Goal: Book appointment/travel/reservation

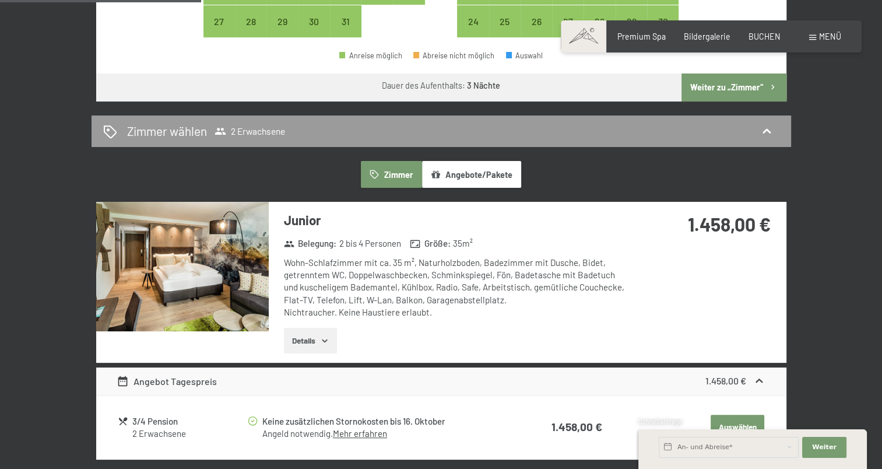
click at [318, 340] on button "Details" at bounding box center [310, 341] width 53 height 26
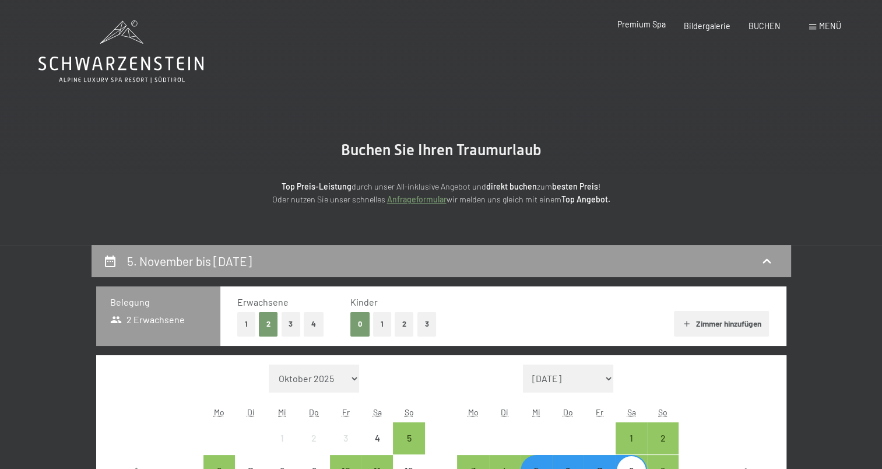
click at [628, 22] on span "Premium Spa" at bounding box center [642, 24] width 48 height 10
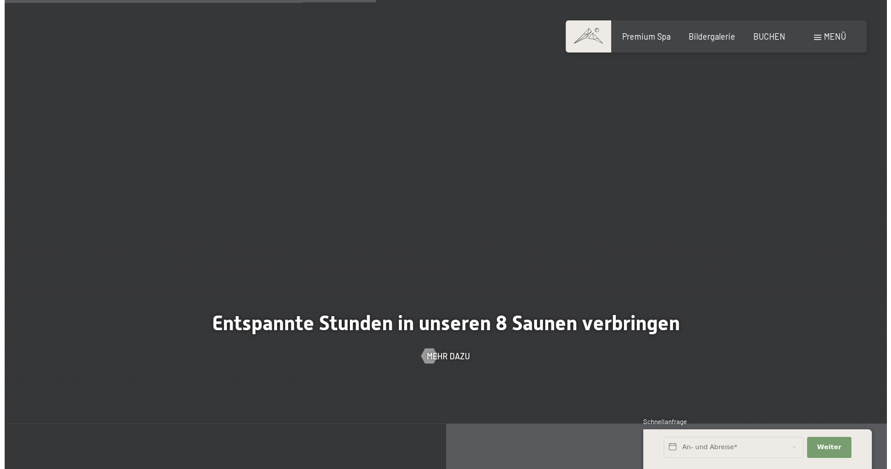
scroll to position [3220, 0]
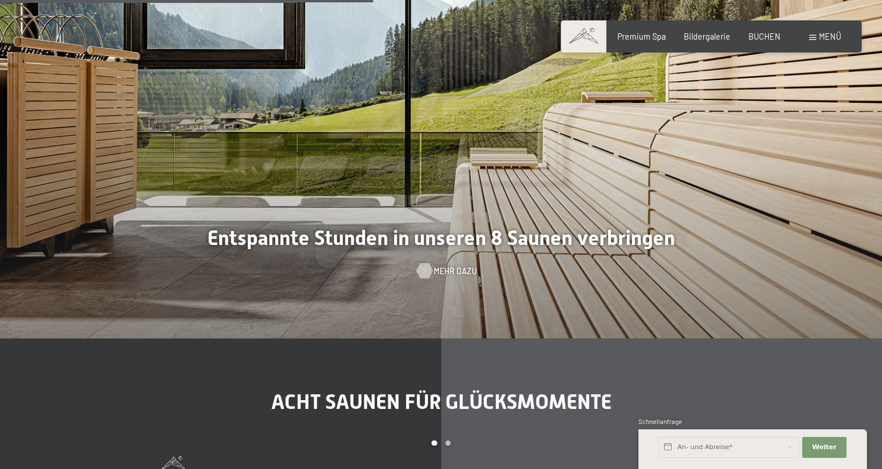
click at [457, 265] on span "Mehr dazu" at bounding box center [455, 271] width 43 height 12
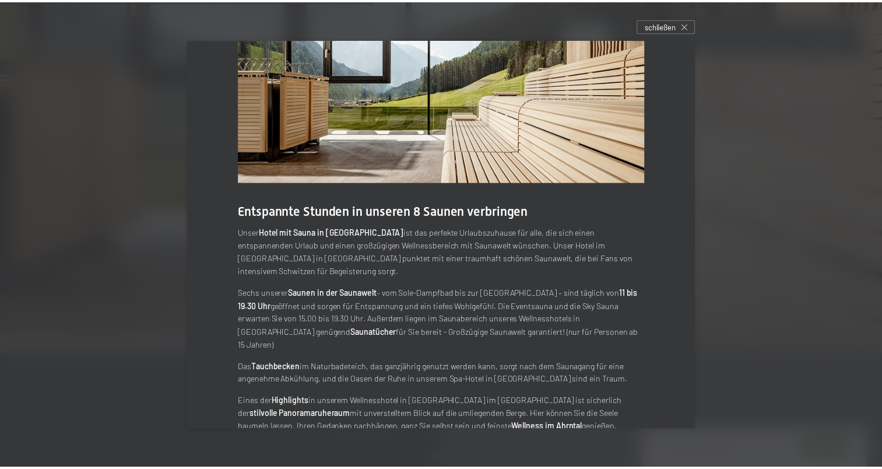
scroll to position [56, 0]
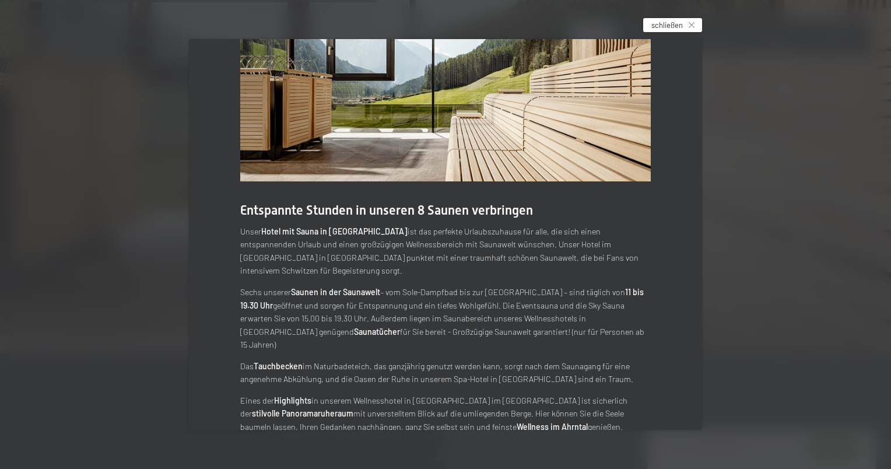
click at [662, 26] on span "schließen" at bounding box center [666, 25] width 31 height 10
